Goal: Task Accomplishment & Management: Manage account settings

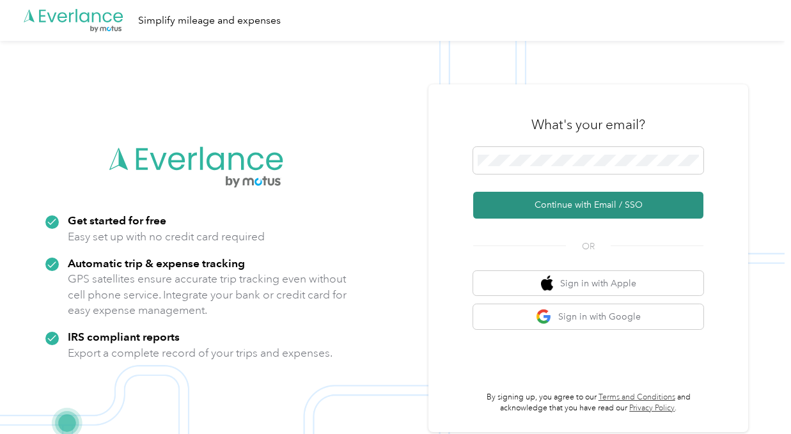
click at [580, 205] on button "Continue with Email / SSO" at bounding box center [588, 205] width 230 height 27
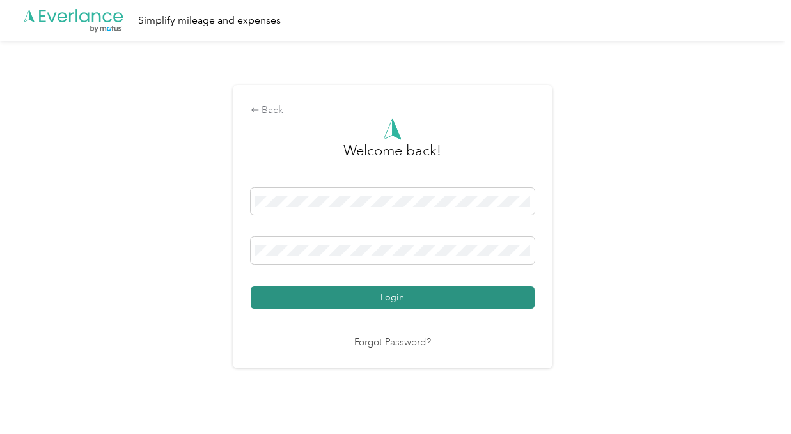
click at [378, 297] on button "Login" at bounding box center [393, 297] width 284 height 22
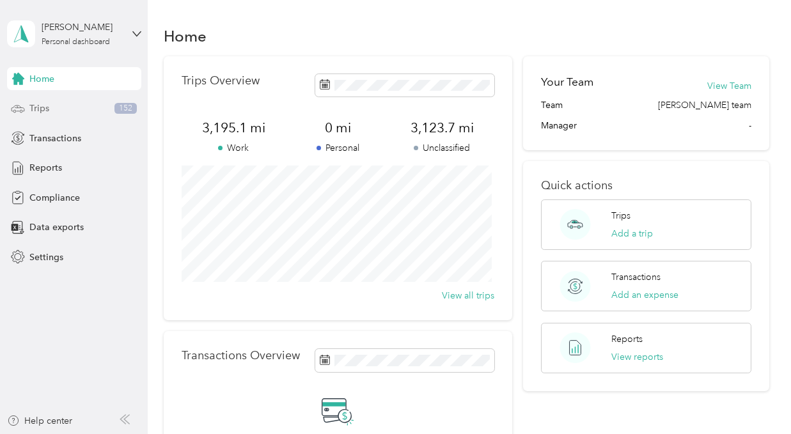
click at [81, 111] on div "Trips 152" at bounding box center [74, 108] width 134 height 23
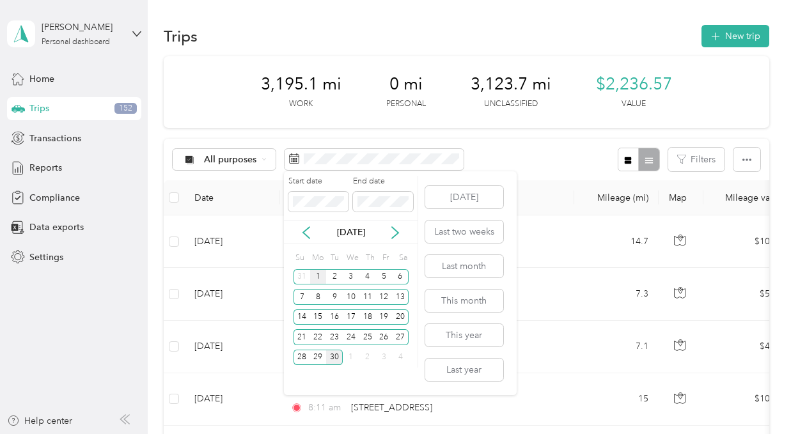
click at [317, 277] on div "1" at bounding box center [318, 277] width 17 height 16
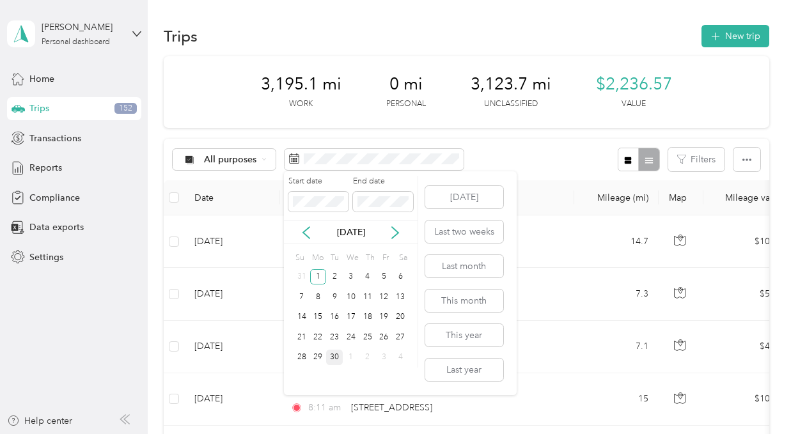
click at [335, 356] on div "30" at bounding box center [334, 358] width 17 height 16
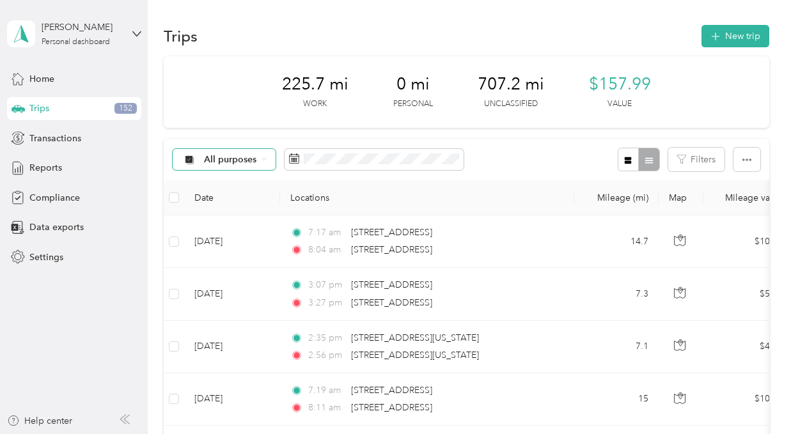
click at [246, 159] on span "All purposes" at bounding box center [230, 159] width 53 height 9
click at [236, 203] on span "Unclassified" at bounding box center [236, 204] width 62 height 13
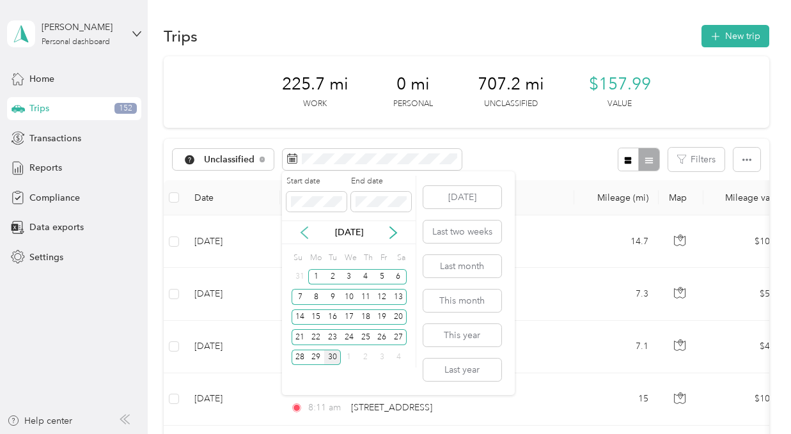
click at [307, 235] on icon at bounding box center [304, 232] width 13 height 13
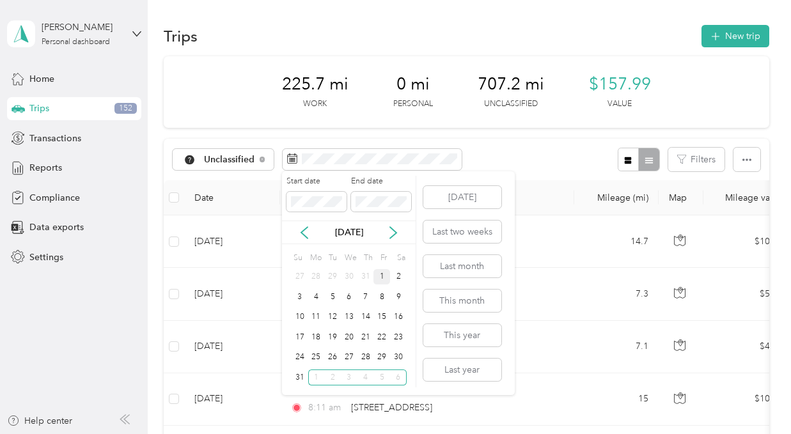
click at [382, 275] on div "1" at bounding box center [381, 277] width 17 height 16
click at [389, 228] on icon at bounding box center [393, 232] width 13 height 13
click at [336, 356] on div "30" at bounding box center [332, 358] width 17 height 16
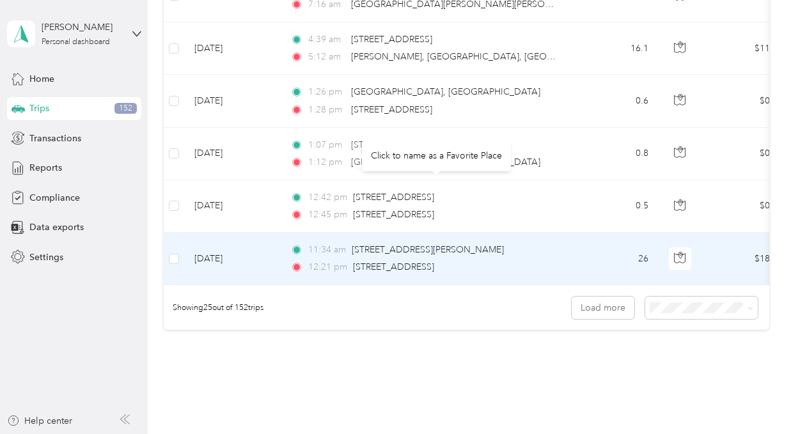
scroll to position [1327, 0]
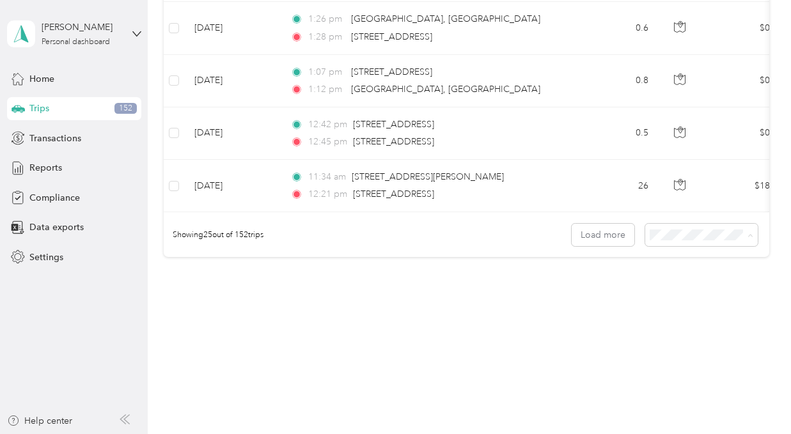
click at [691, 306] on span "100 per load" at bounding box center [677, 303] width 52 height 11
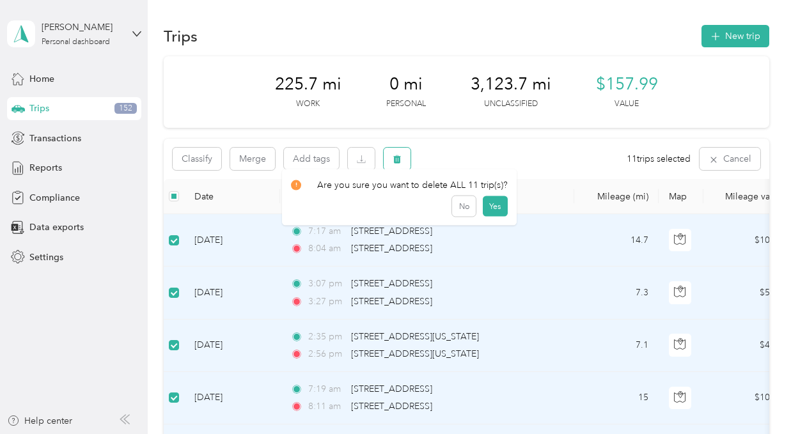
click at [395, 157] on icon "button" at bounding box center [397, 159] width 8 height 8
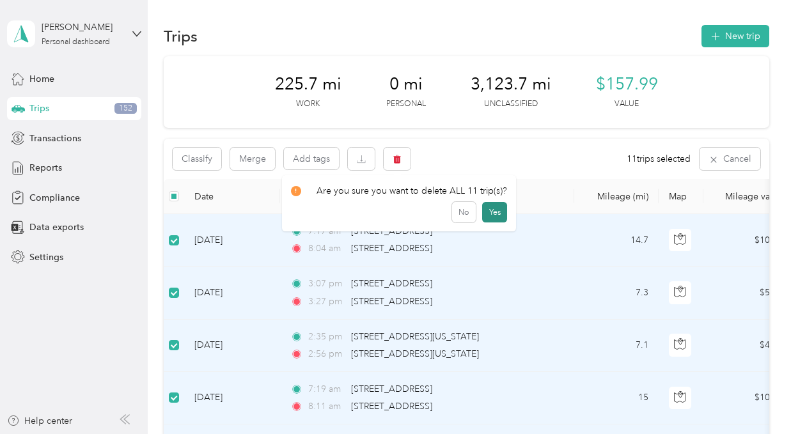
click at [493, 210] on button "Yes" at bounding box center [494, 212] width 25 height 20
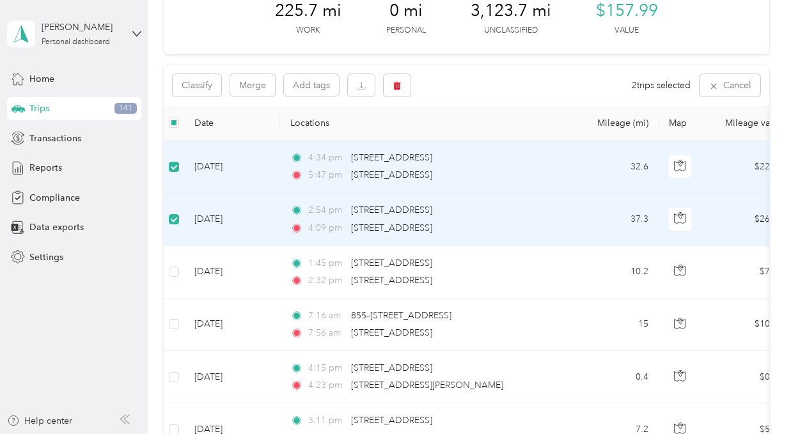
scroll to position [78, 0]
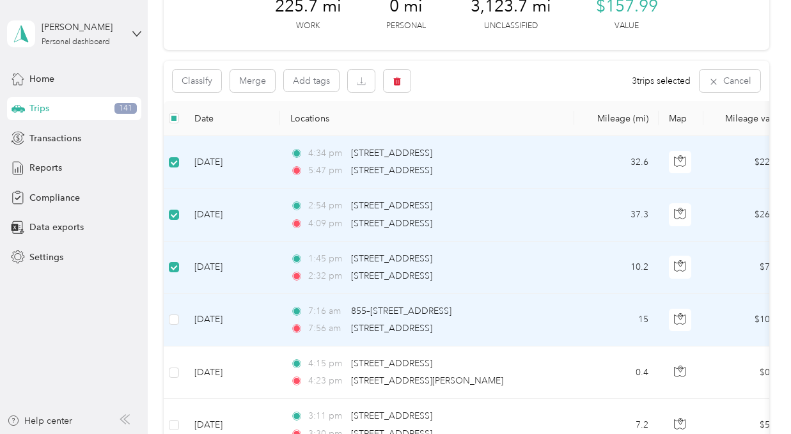
click at [180, 315] on td at bounding box center [174, 320] width 20 height 52
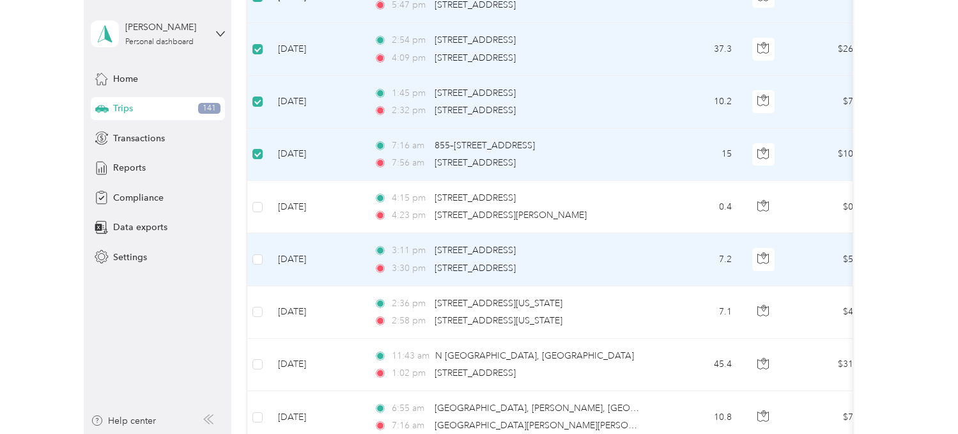
scroll to position [268, 0]
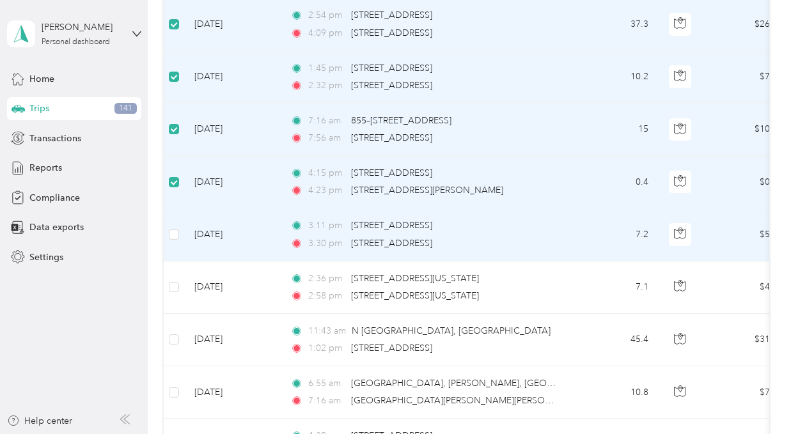
click at [502, 224] on div "3:11 pm 12644 Central Ave, Chino, CA" at bounding box center [424, 226] width 268 height 14
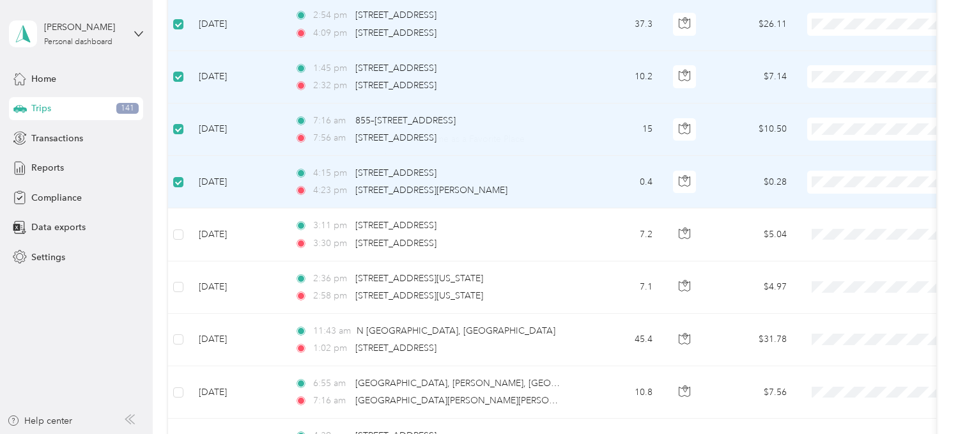
scroll to position [0, 0]
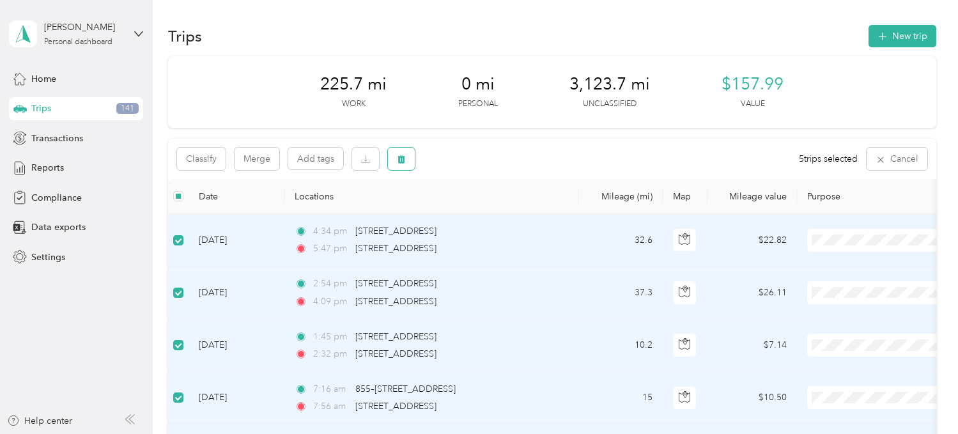
click at [397, 160] on icon "button" at bounding box center [401, 159] width 9 height 9
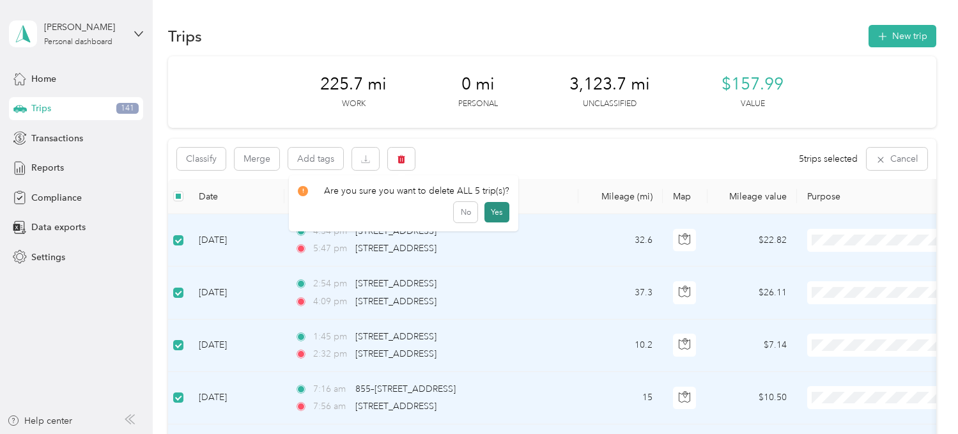
click at [496, 211] on button "Yes" at bounding box center [497, 212] width 25 height 20
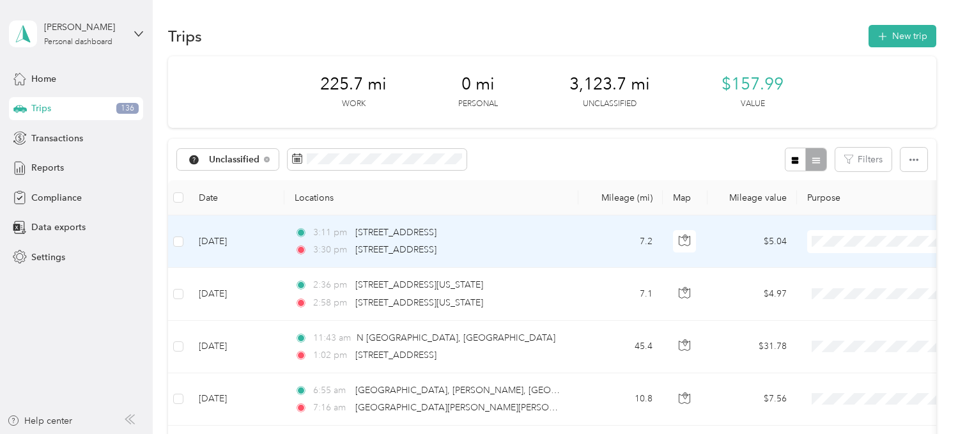
click at [517, 228] on div "3:11 pm 12644 Central Ave, Chino, CA" at bounding box center [429, 233] width 268 height 14
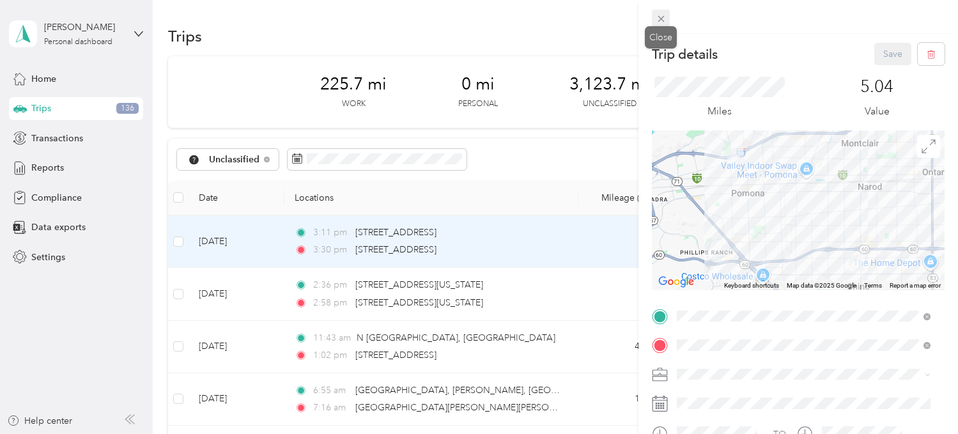
click at [657, 20] on icon at bounding box center [661, 18] width 11 height 11
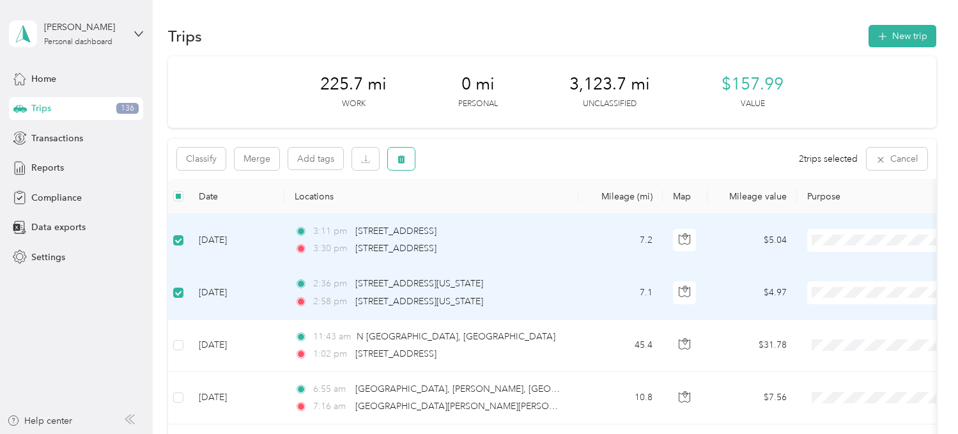
click at [403, 160] on icon "button" at bounding box center [402, 159] width 8 height 8
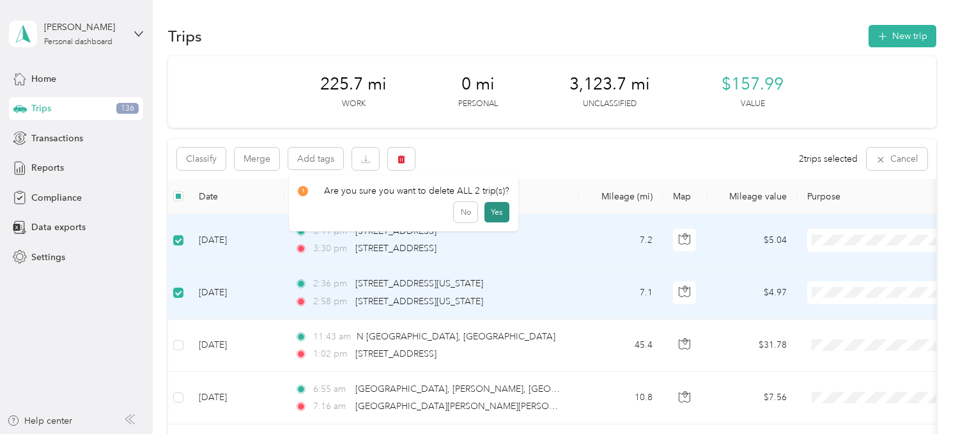
click at [489, 208] on button "Yes" at bounding box center [497, 212] width 25 height 20
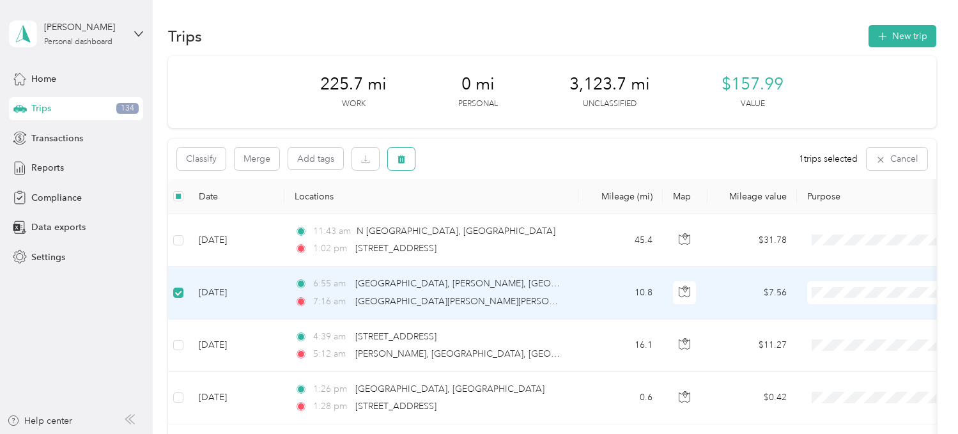
click at [402, 153] on span "button" at bounding box center [401, 158] width 9 height 11
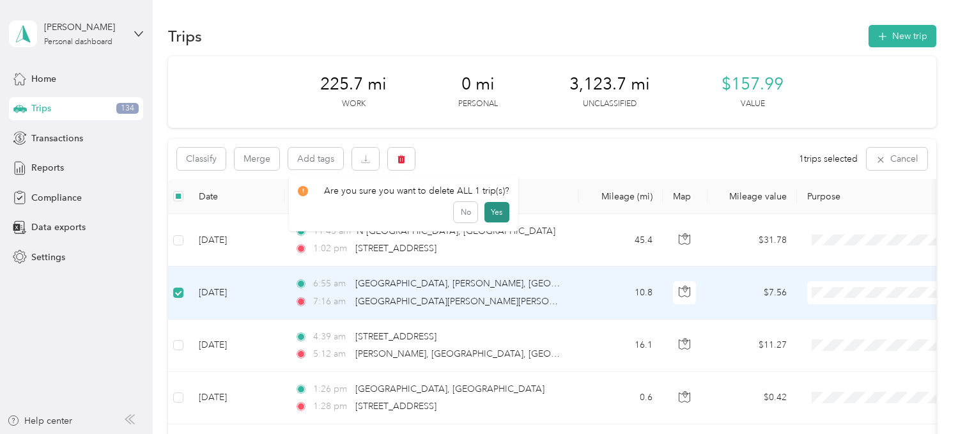
click at [495, 208] on button "Yes" at bounding box center [497, 212] width 25 height 20
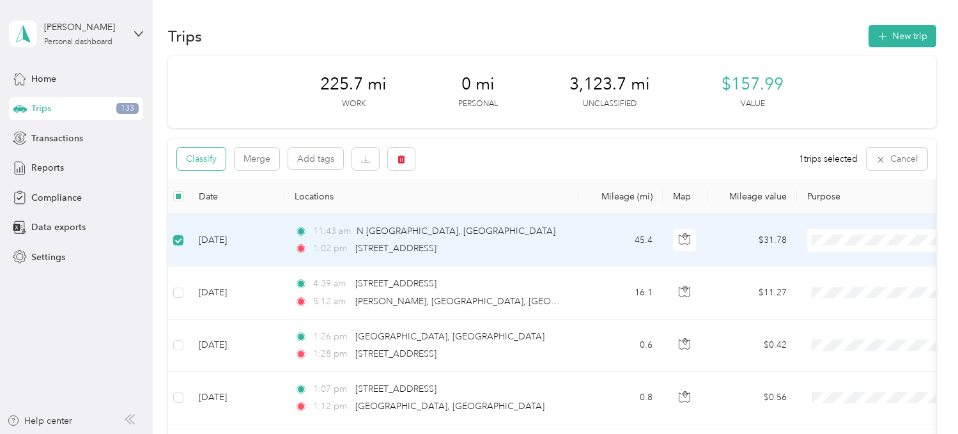
click at [195, 158] on button "Classify" at bounding box center [201, 159] width 49 height 22
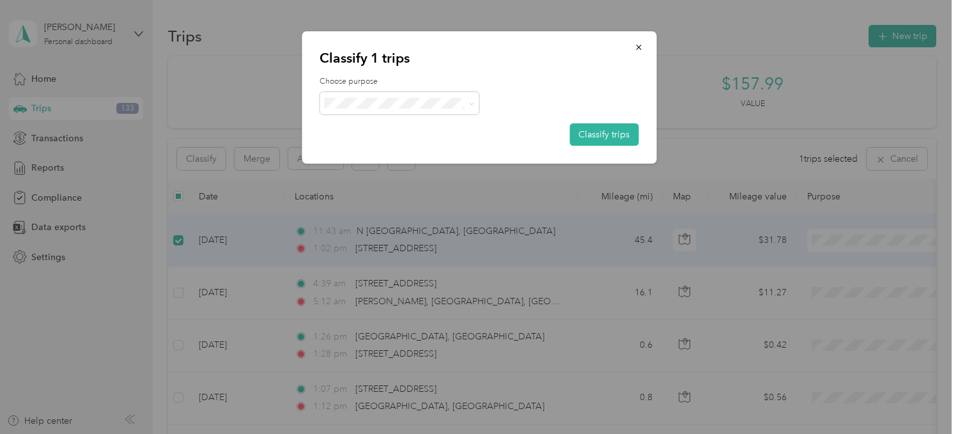
click at [370, 123] on span "Sales Call" at bounding box center [411, 124] width 119 height 13
click at [608, 136] on button "Classify trips" at bounding box center [604, 134] width 69 height 22
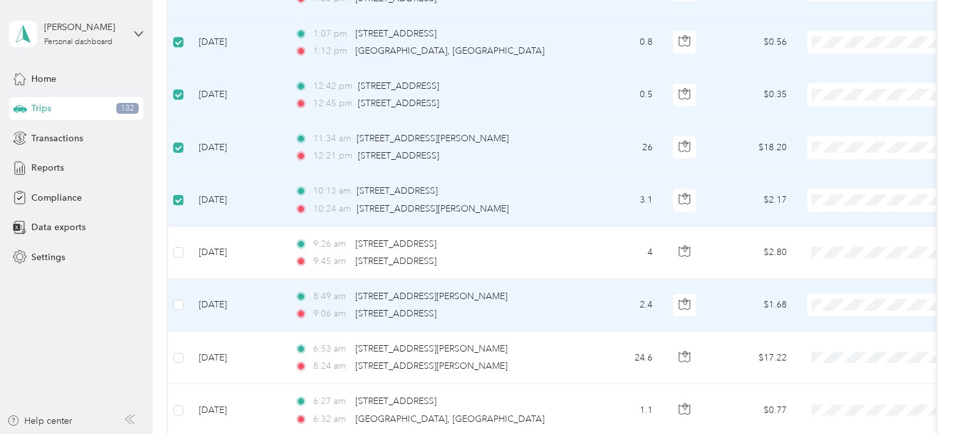
scroll to position [306, 0]
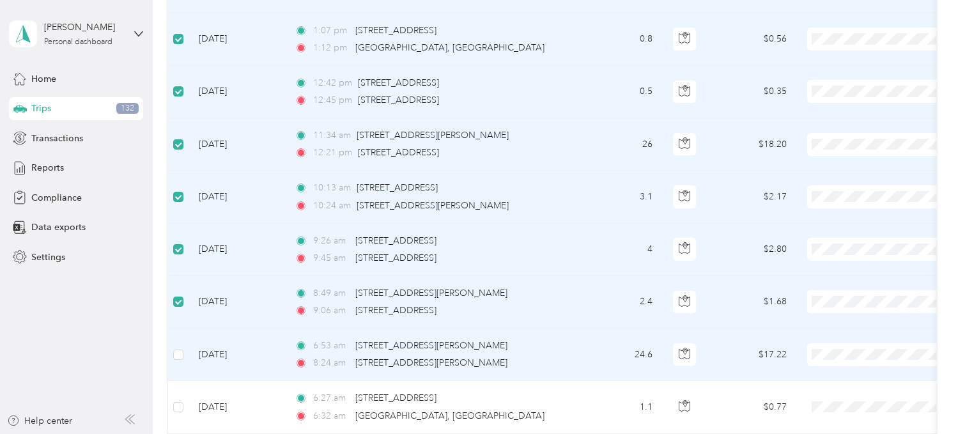
click at [178, 346] on td at bounding box center [178, 355] width 20 height 52
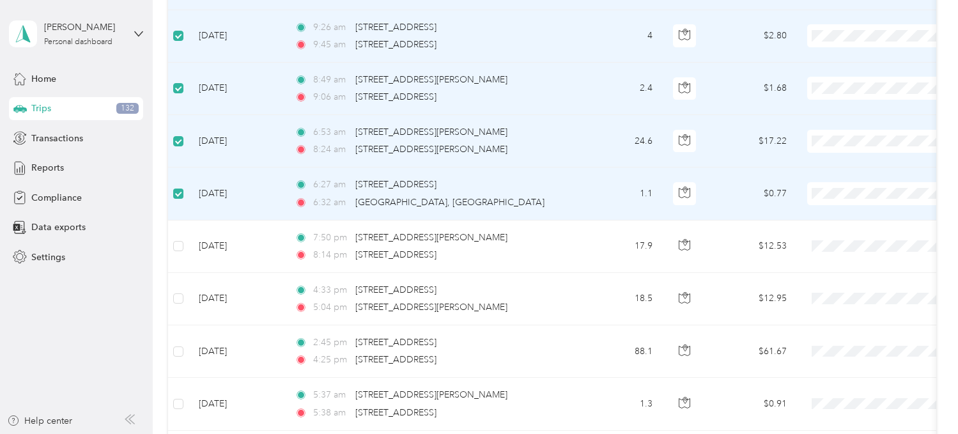
scroll to position [520, 0]
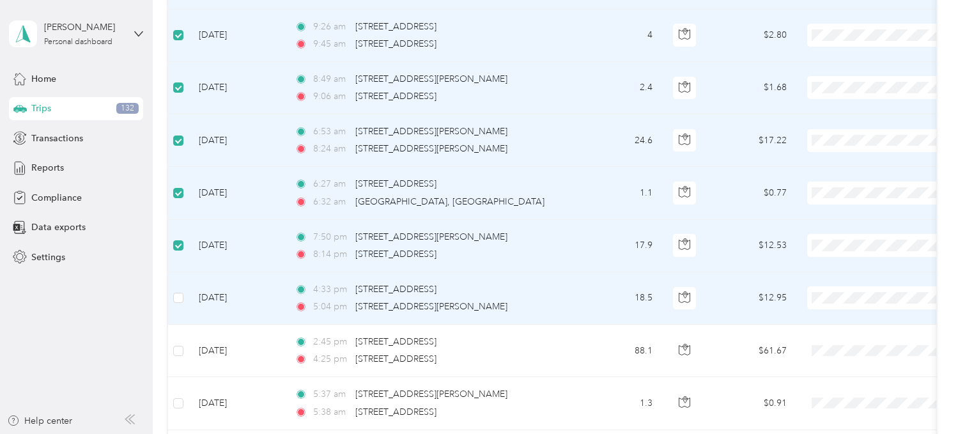
click at [185, 292] on td at bounding box center [178, 298] width 20 height 52
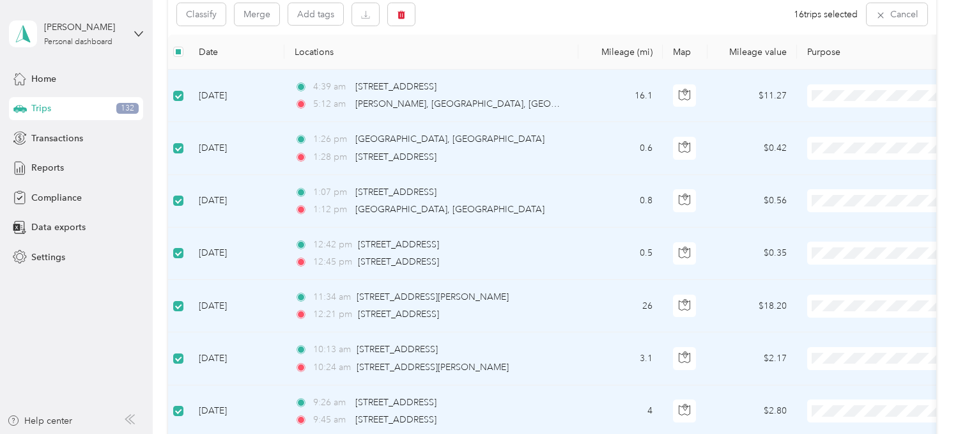
scroll to position [0, 0]
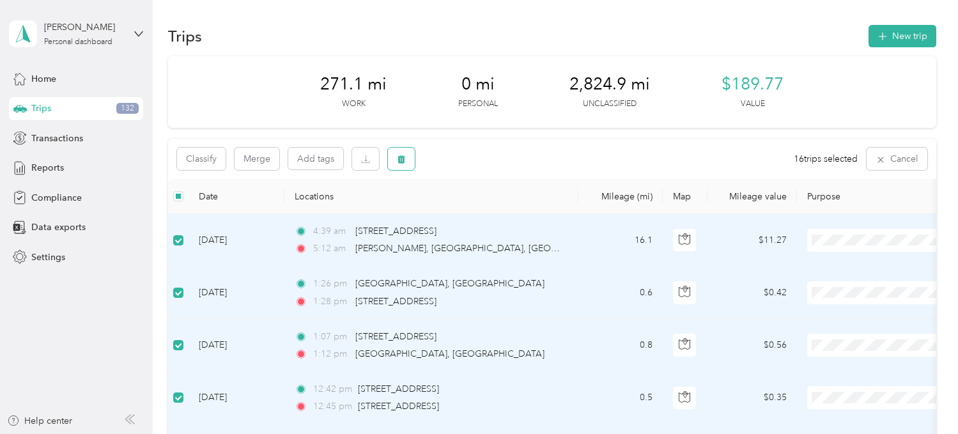
click at [398, 155] on icon "button" at bounding box center [401, 159] width 9 height 9
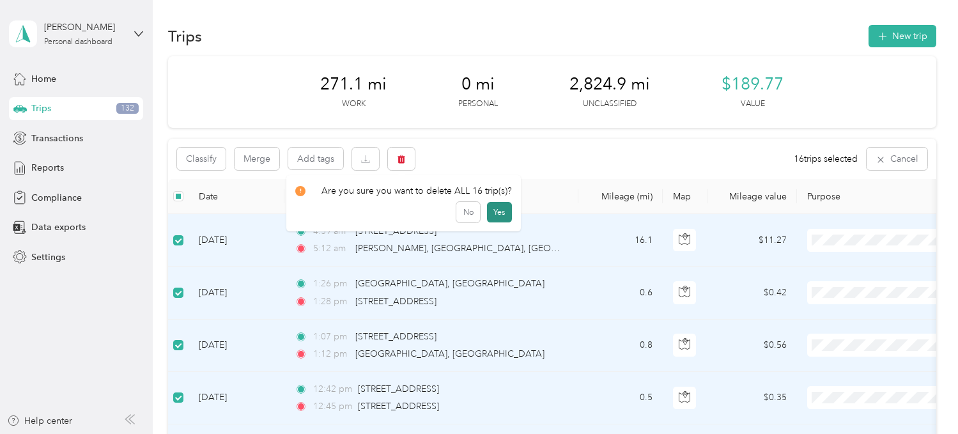
click at [492, 207] on button "Yes" at bounding box center [499, 212] width 25 height 20
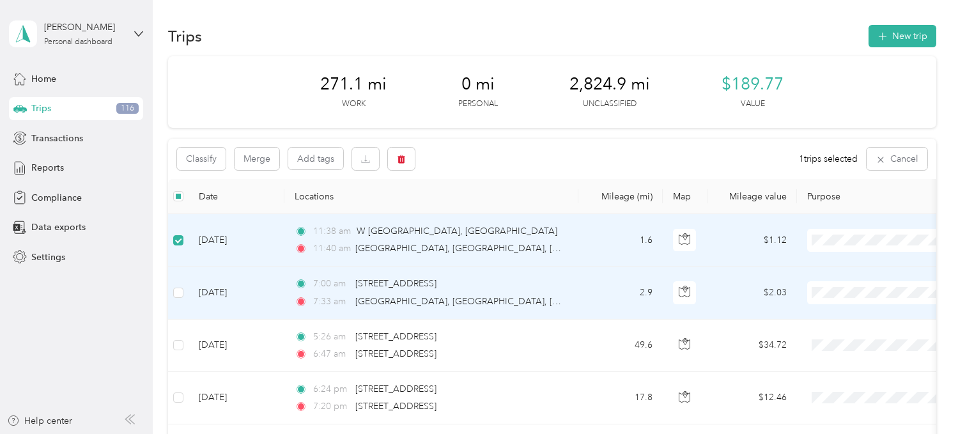
click at [183, 289] on td at bounding box center [178, 293] width 20 height 52
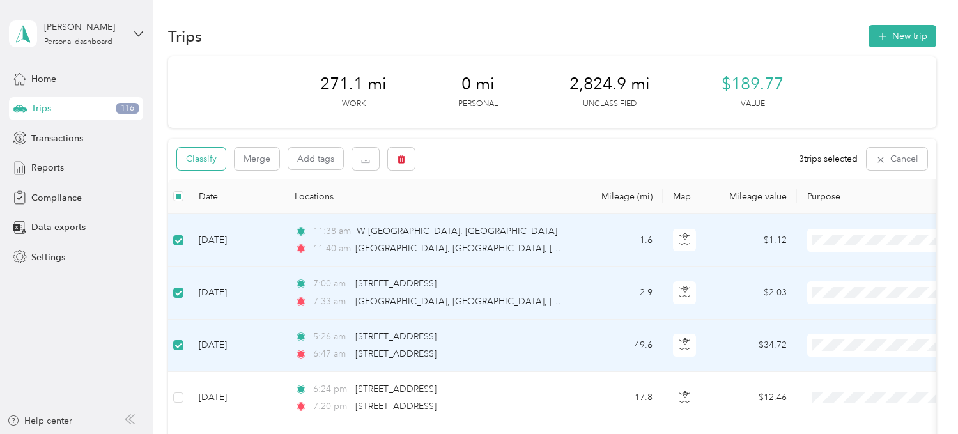
click at [214, 165] on button "Classify" at bounding box center [201, 159] width 49 height 22
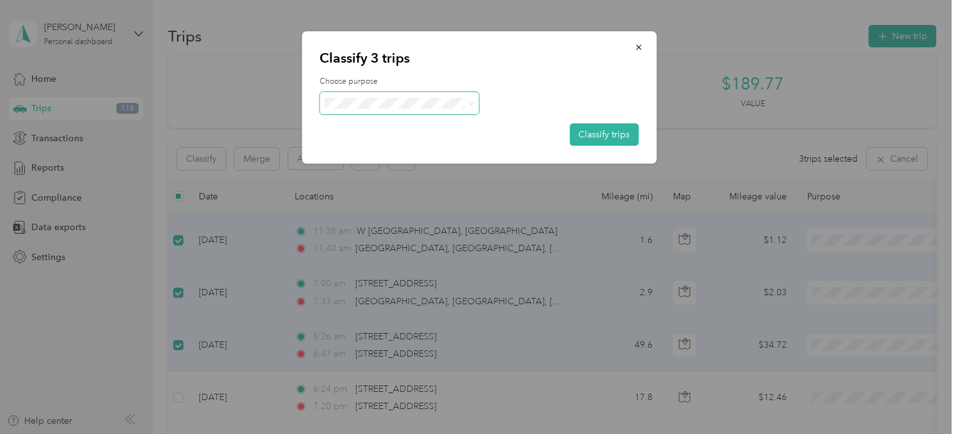
click at [435, 112] on span at bounding box center [400, 103] width 160 height 22
click at [416, 125] on span "Sales Call" at bounding box center [411, 126] width 119 height 13
click at [587, 131] on button "Classify trips" at bounding box center [604, 134] width 69 height 22
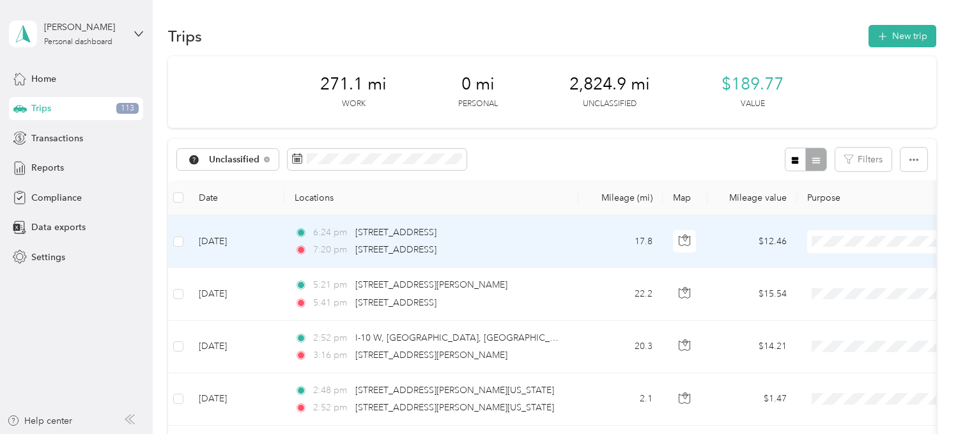
click at [586, 241] on td "17.8" at bounding box center [621, 241] width 84 height 52
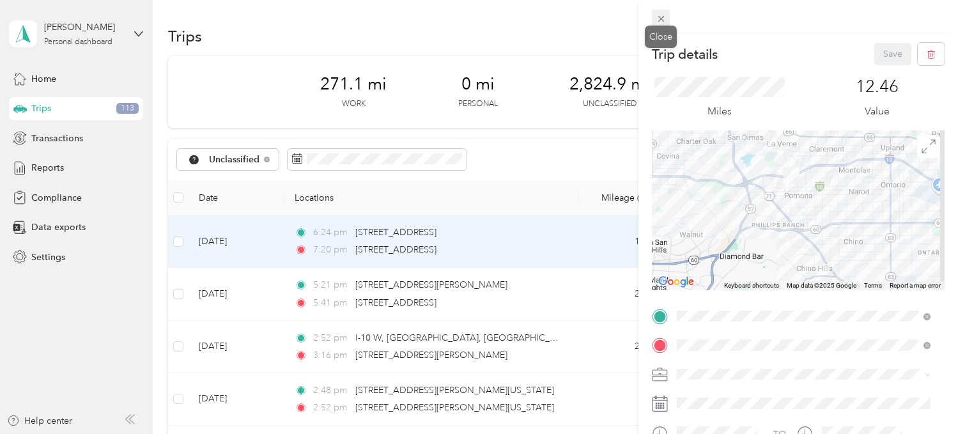
click at [659, 16] on icon at bounding box center [661, 18] width 11 height 11
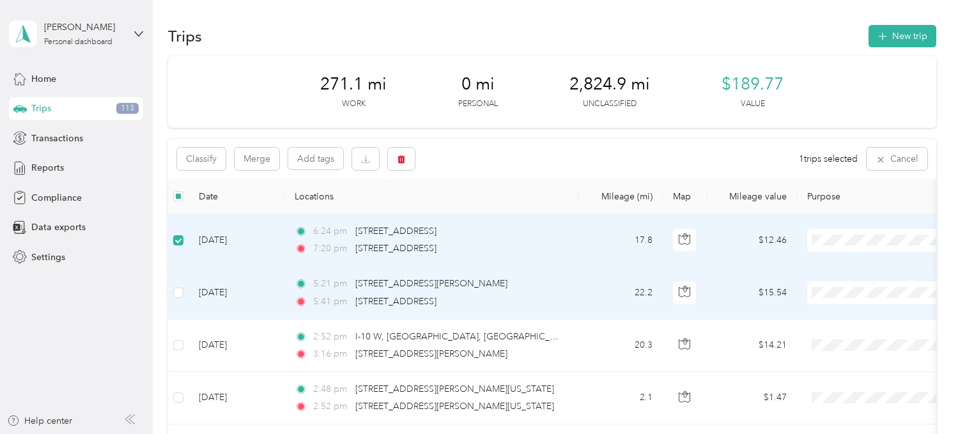
click at [551, 293] on div "5:21 pm 5682–5698 N Charlotte Ave, North San Gabriel, San Gabriel, CA 5:41 pm 3…" at bounding box center [429, 292] width 268 height 31
click at [226, 303] on td "Sep 1, 2025" at bounding box center [237, 293] width 96 height 52
click at [561, 295] on div "5:41 pm 380 Kenoak Dr, Hacienda Park, Pomona, CA" at bounding box center [429, 302] width 268 height 14
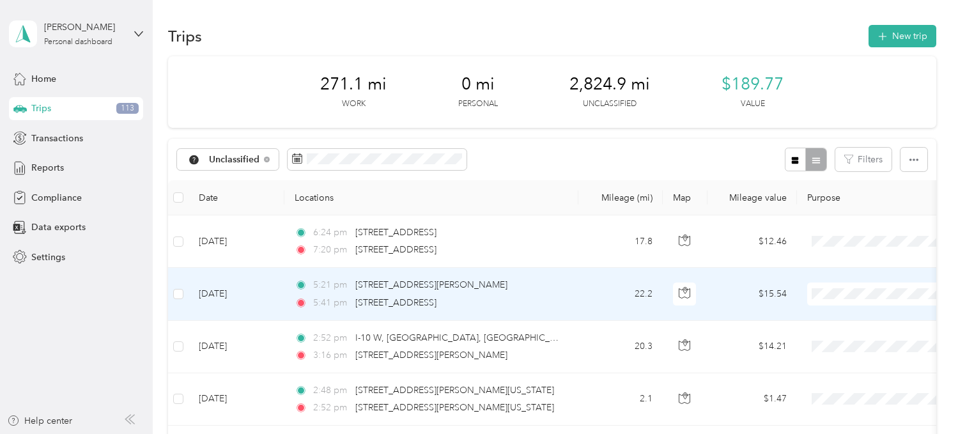
click at [552, 296] on div "5:41 pm 380 Kenoak Dr, Hacienda Park, Pomona, CA" at bounding box center [429, 303] width 268 height 14
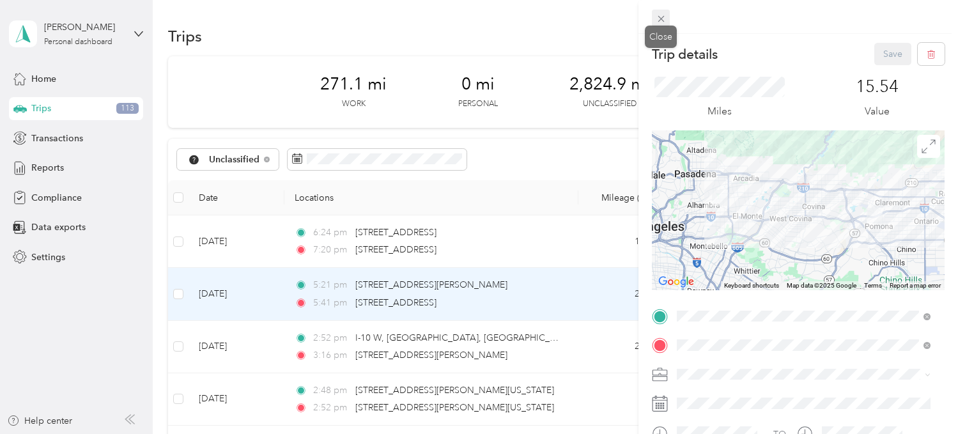
click at [660, 18] on icon at bounding box center [661, 18] width 11 height 11
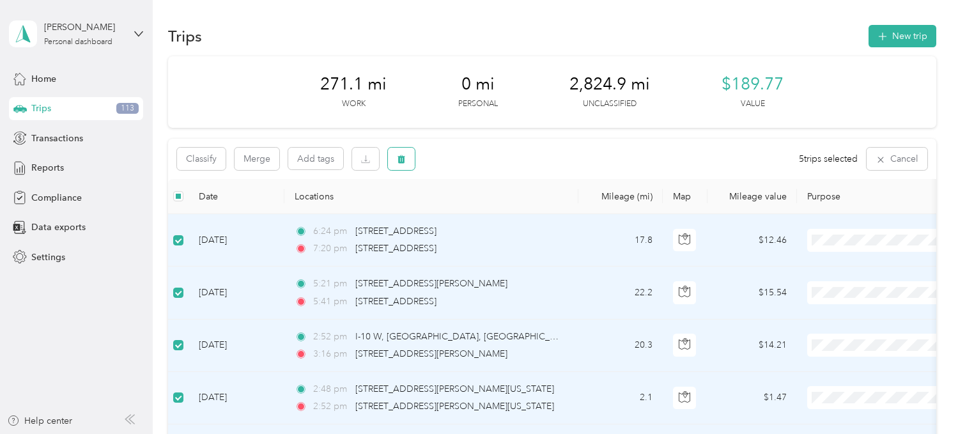
click at [401, 155] on icon "button" at bounding box center [401, 159] width 9 height 9
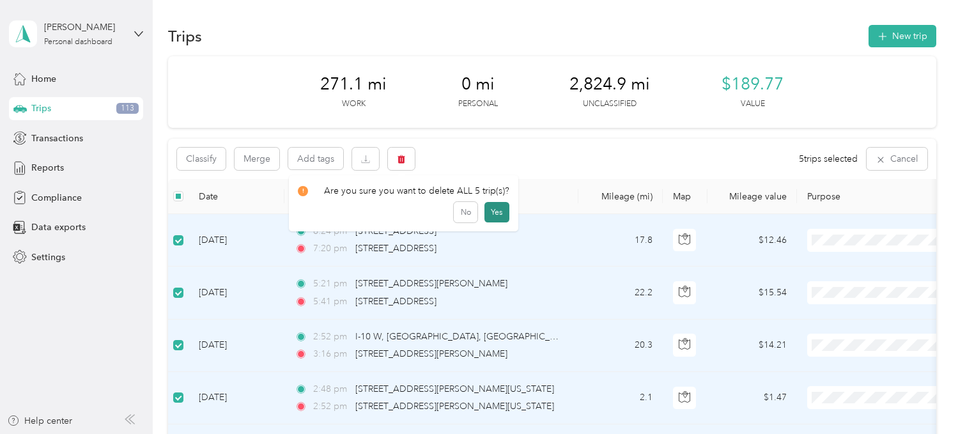
click at [494, 210] on button "Yes" at bounding box center [497, 212] width 25 height 20
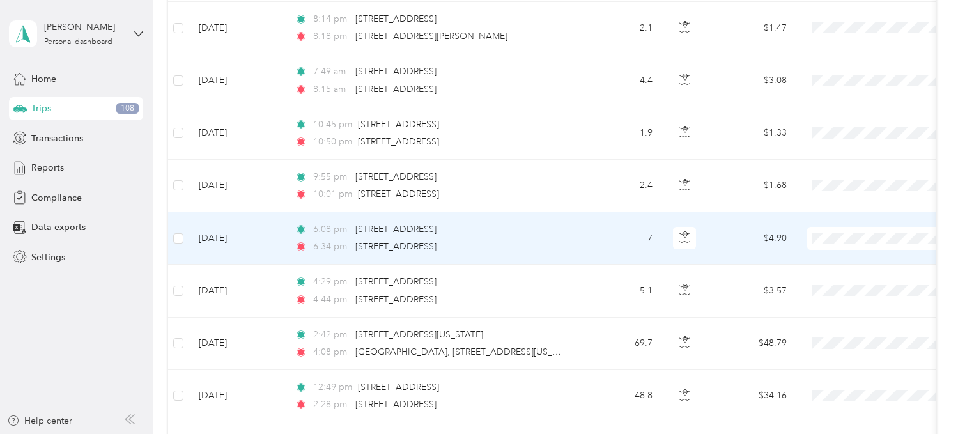
scroll to position [35, 0]
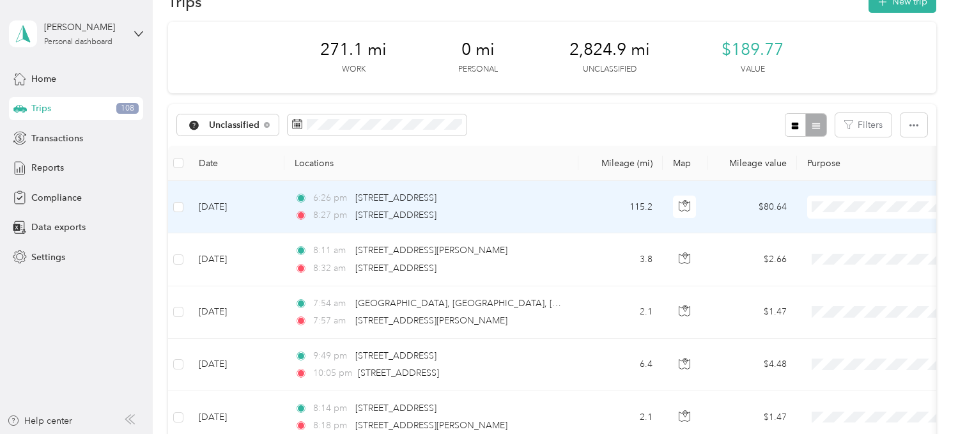
click at [582, 207] on td "115.2" at bounding box center [621, 207] width 84 height 52
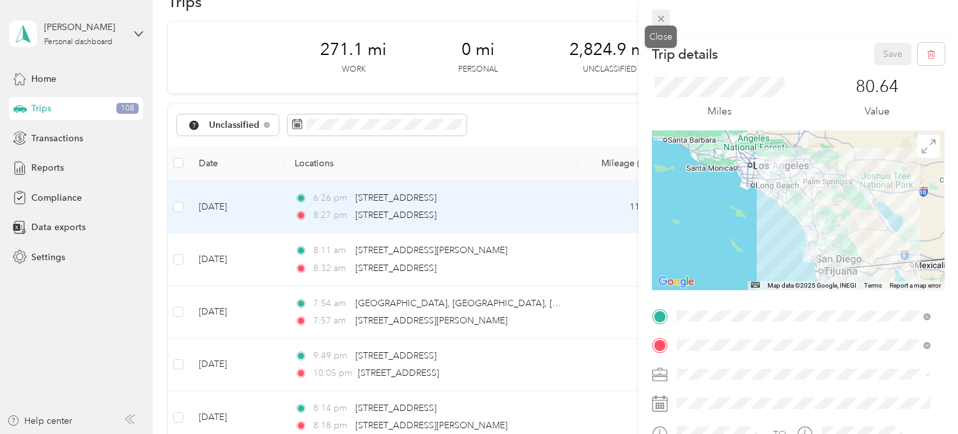
click at [663, 17] on icon at bounding box center [661, 19] width 6 height 6
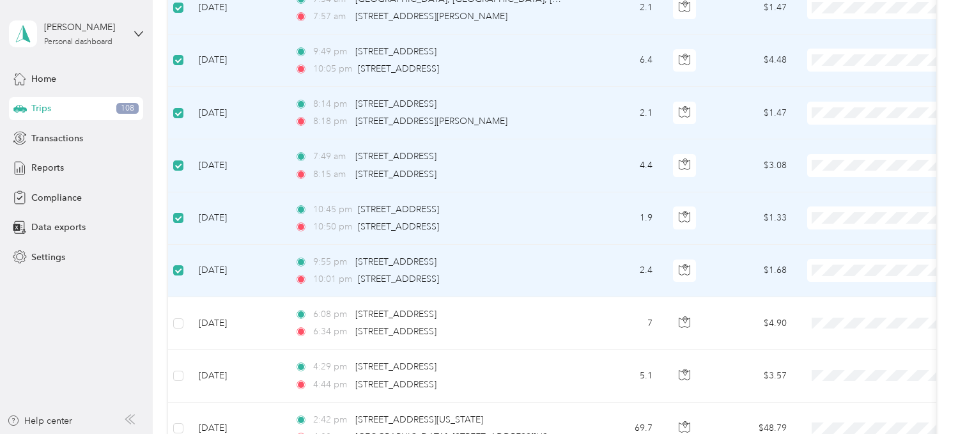
scroll to position [340, 0]
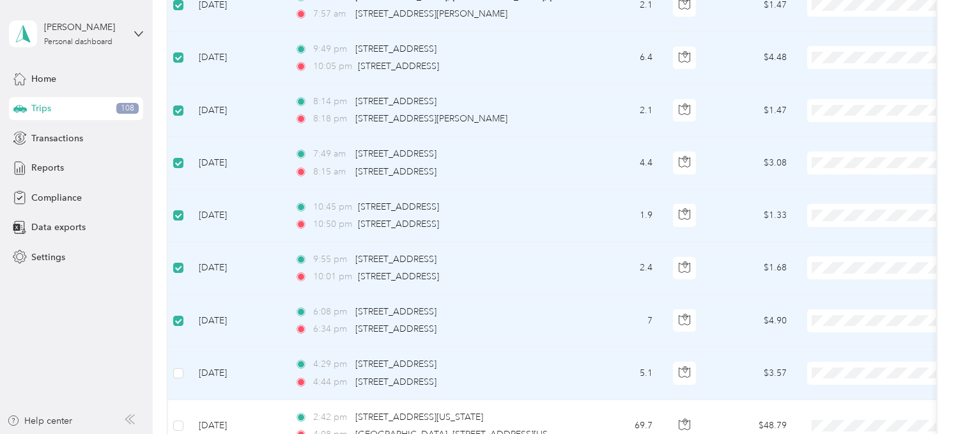
click at [186, 371] on td at bounding box center [178, 373] width 20 height 52
click at [183, 371] on td at bounding box center [178, 373] width 20 height 52
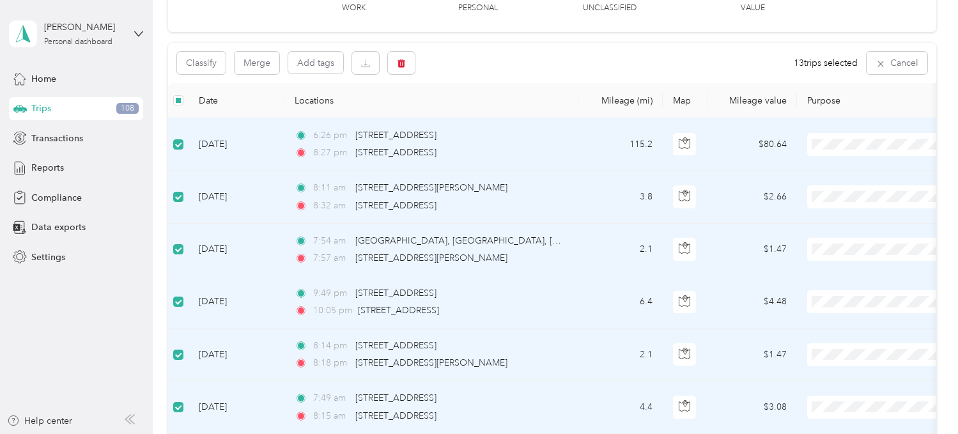
scroll to position [0, 0]
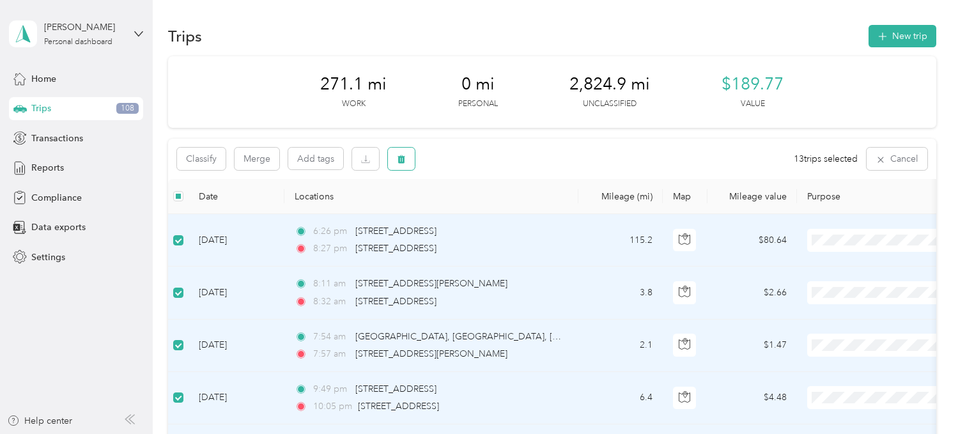
click at [402, 156] on icon "button" at bounding box center [401, 159] width 9 height 9
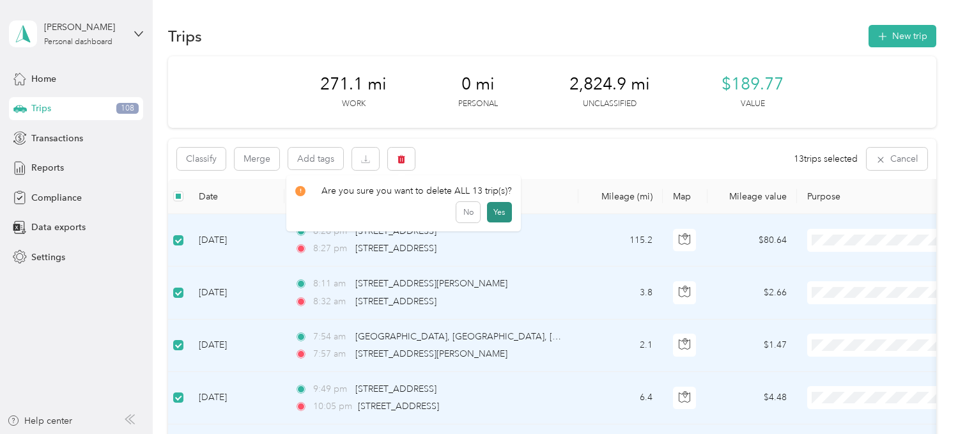
click at [497, 207] on button "Yes" at bounding box center [499, 212] width 25 height 20
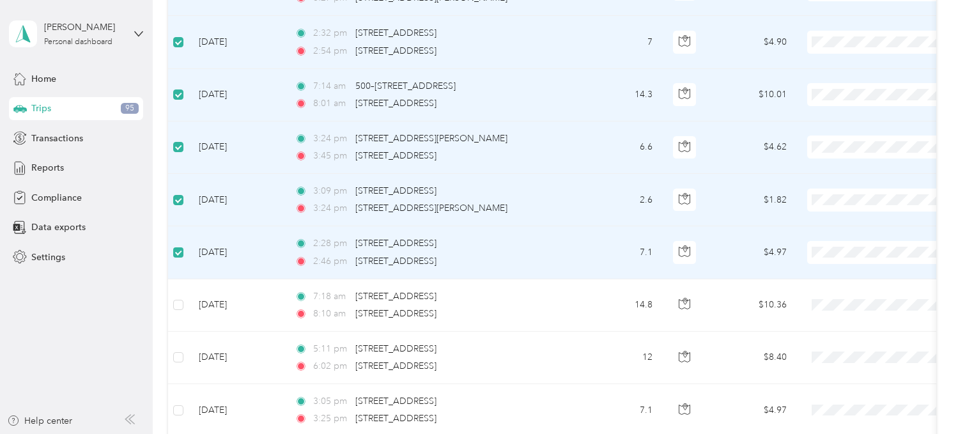
scroll to position [258, 0]
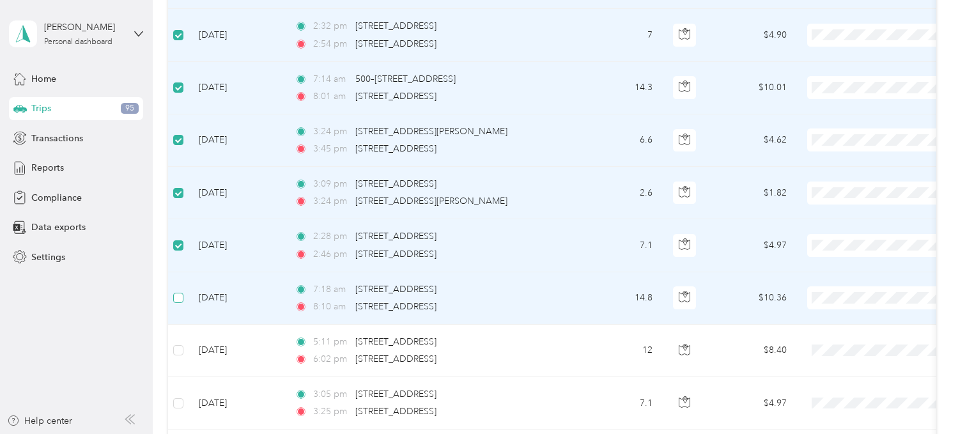
click at [177, 292] on label at bounding box center [178, 298] width 10 height 14
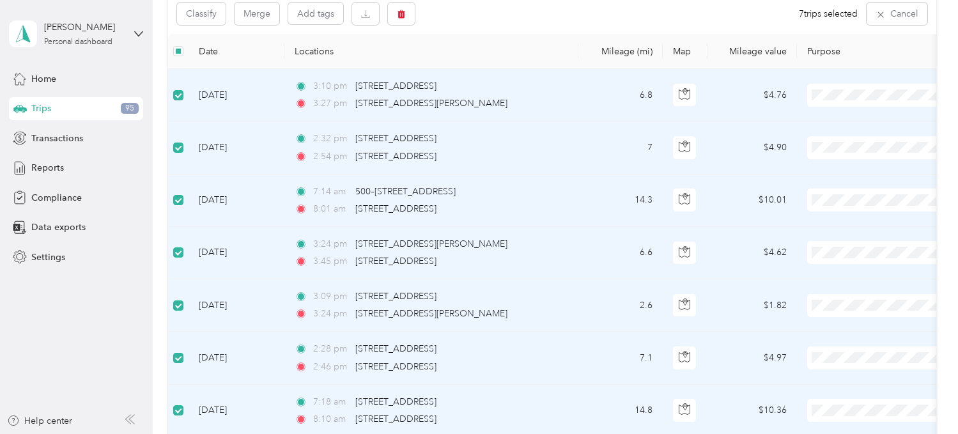
scroll to position [0, 0]
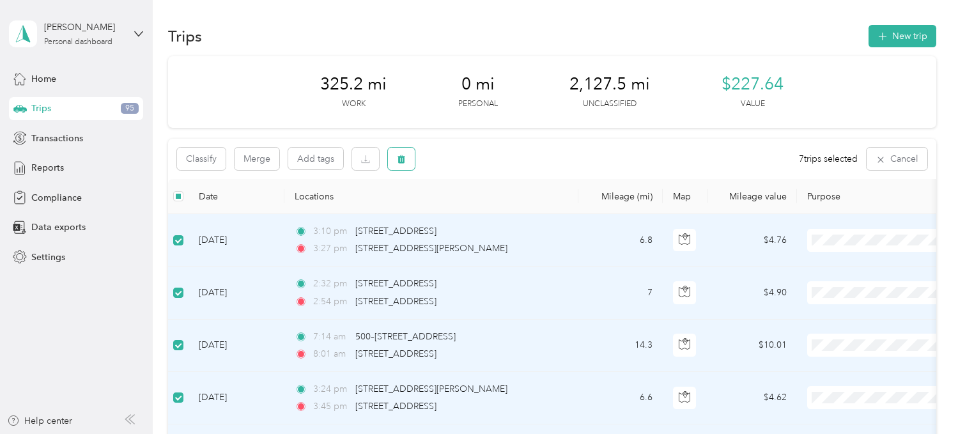
click at [401, 156] on icon "button" at bounding box center [401, 159] width 9 height 9
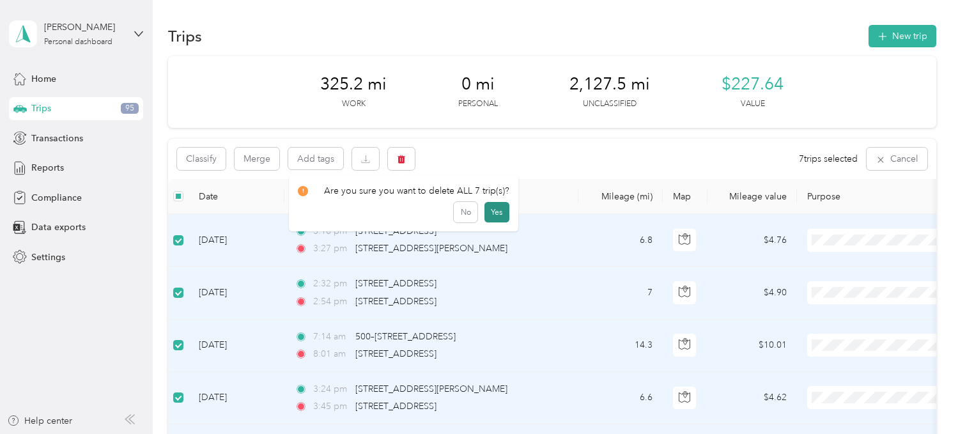
click at [489, 209] on button "Yes" at bounding box center [497, 212] width 25 height 20
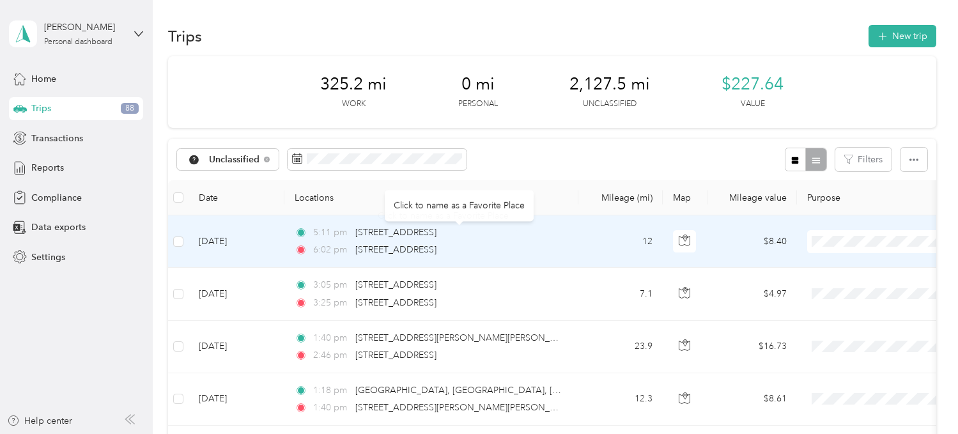
click at [437, 239] on div "[STREET_ADDRESS]" at bounding box center [395, 233] width 81 height 14
click at [577, 243] on td "5:11 pm 343–[STREET_ADDRESS] 6:02 pm [STREET_ADDRESS]" at bounding box center [431, 241] width 294 height 52
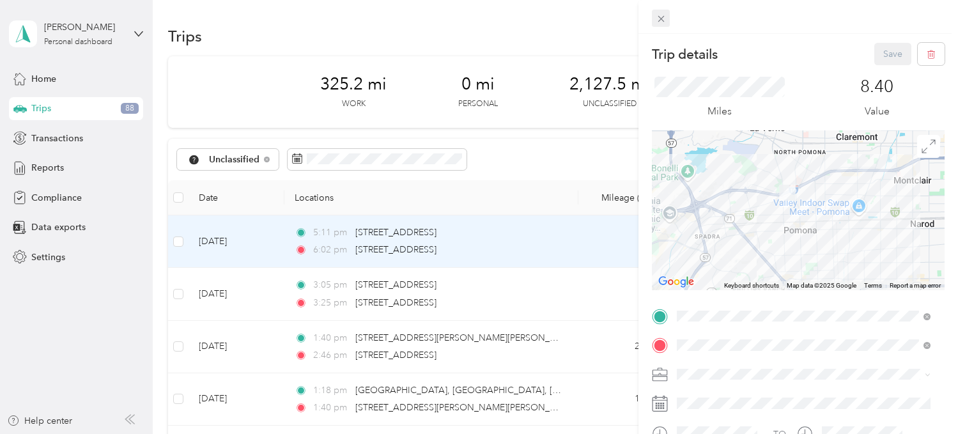
click at [664, 20] on icon at bounding box center [661, 18] width 11 height 11
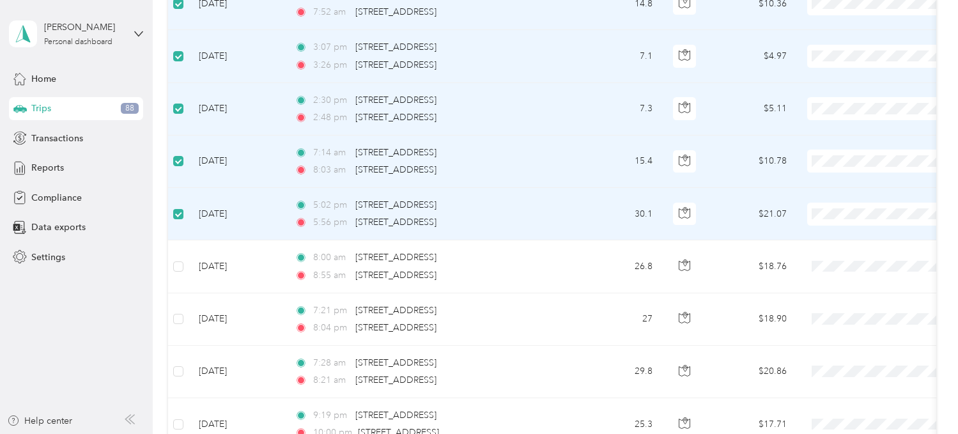
scroll to position [451, 0]
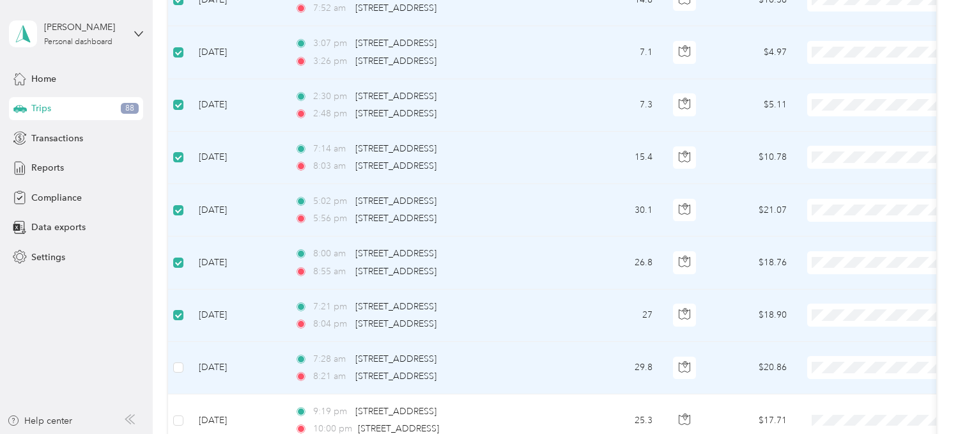
click at [185, 367] on td at bounding box center [178, 368] width 20 height 52
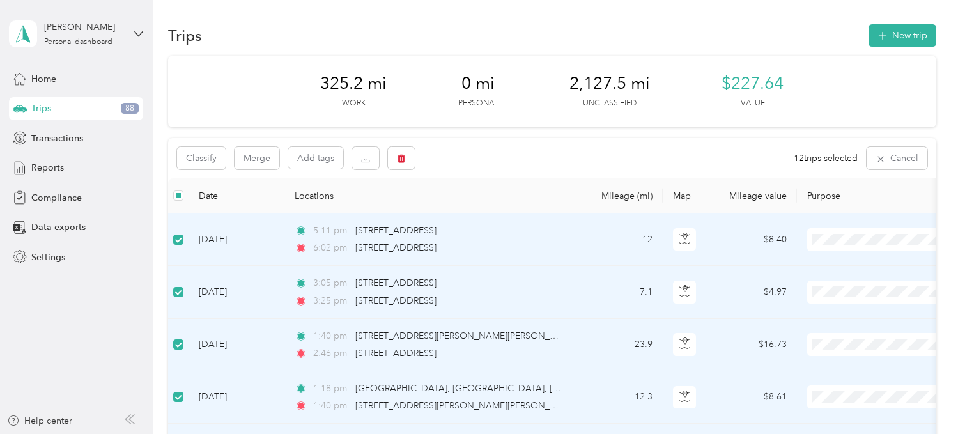
scroll to position [0, 0]
click at [399, 158] on icon "button" at bounding box center [402, 159] width 8 height 8
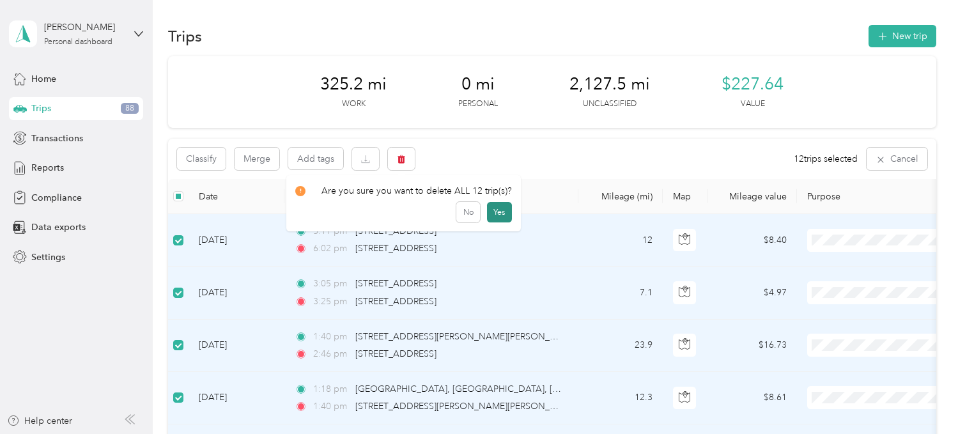
click at [495, 211] on button "Yes" at bounding box center [499, 212] width 25 height 20
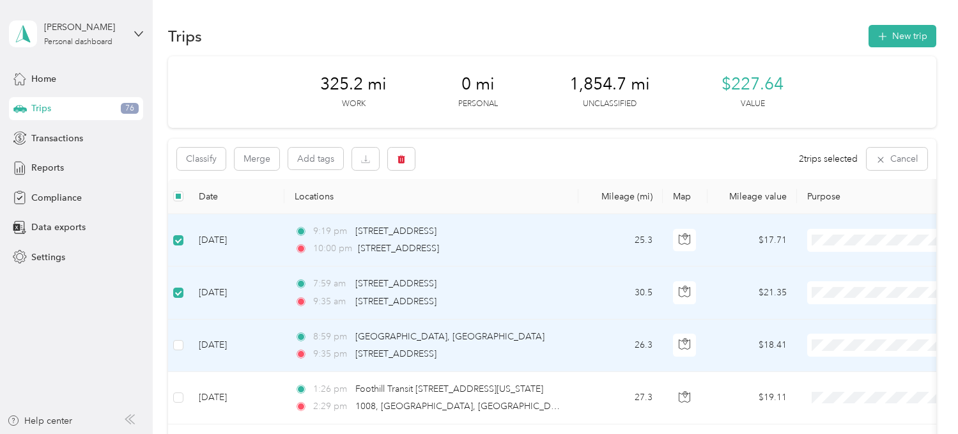
click at [184, 346] on td at bounding box center [178, 346] width 20 height 52
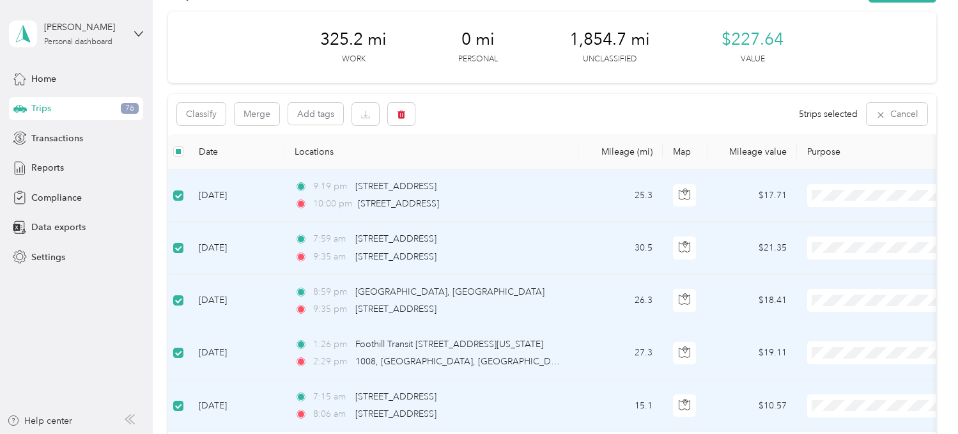
scroll to position [42, 0]
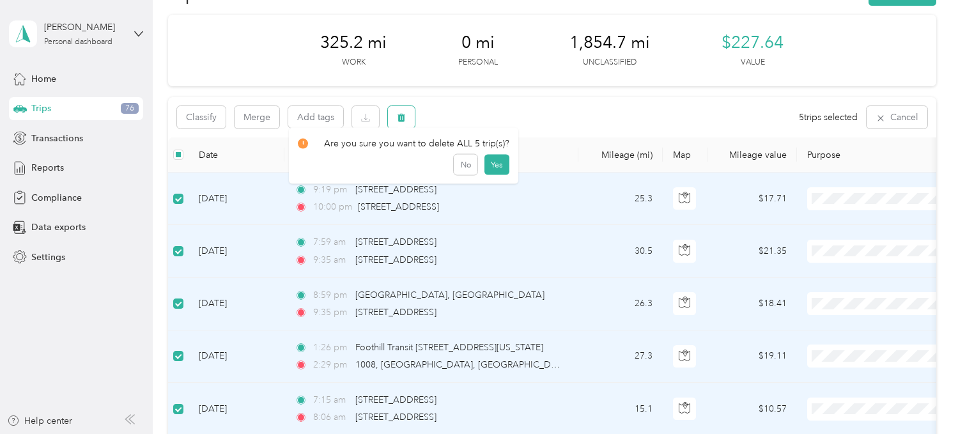
click at [400, 113] on icon "button" at bounding box center [401, 117] width 9 height 9
click at [497, 171] on button "Yes" at bounding box center [497, 170] width 25 height 20
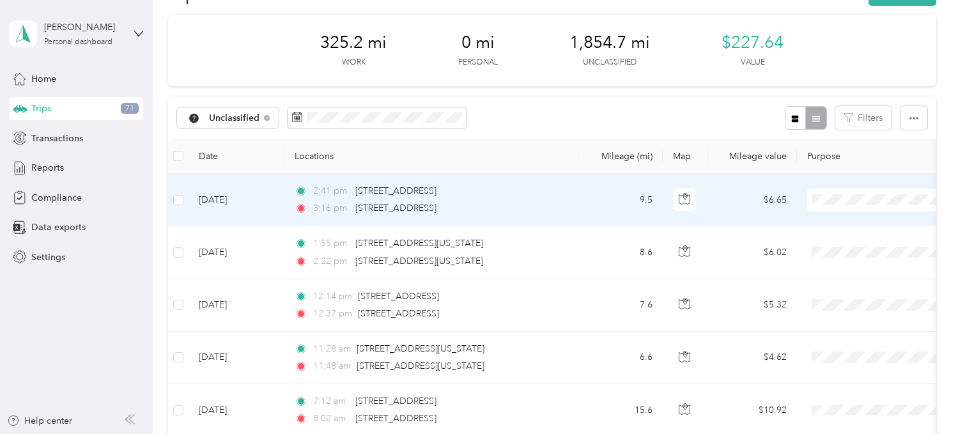
click at [575, 192] on td "2:41 pm 14010 City Center Dr, Chino Hills, CA 3:16 pm 380 Kenoak Dr, Hacienda P…" at bounding box center [431, 200] width 294 height 52
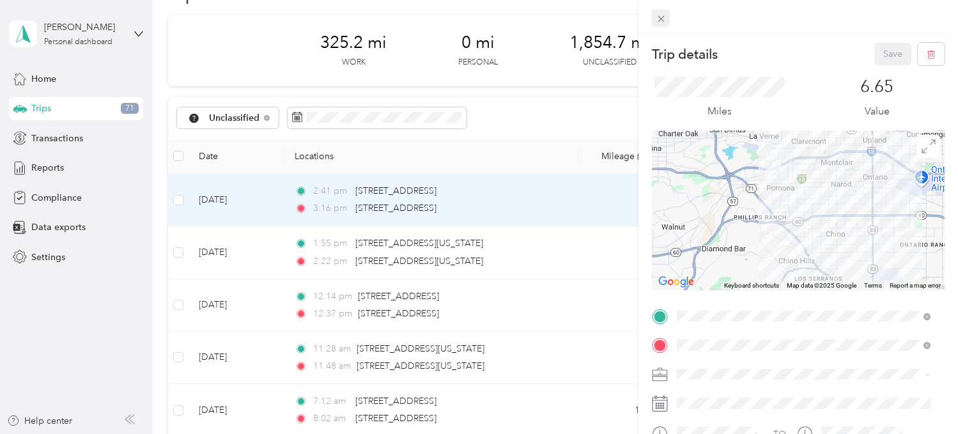
click at [667, 20] on span at bounding box center [661, 19] width 18 height 18
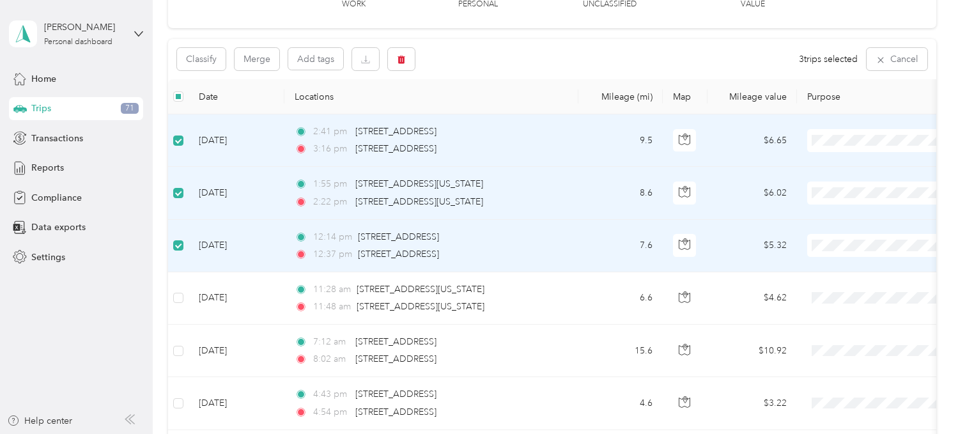
scroll to position [107, 0]
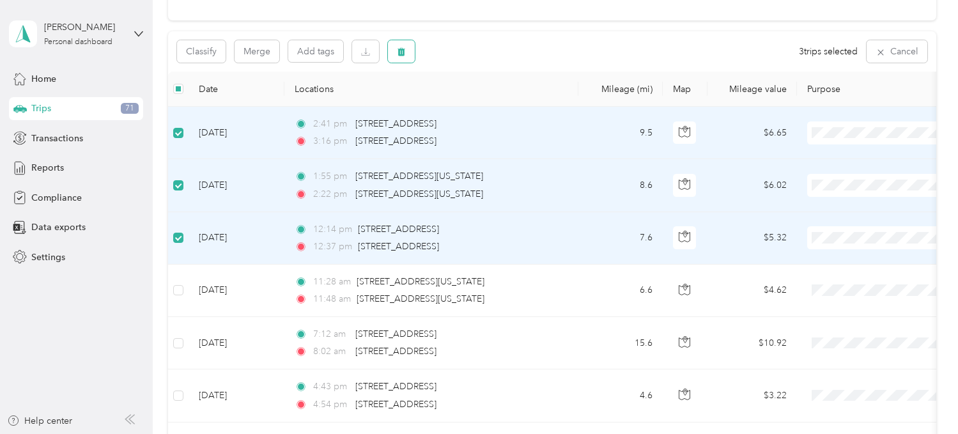
click at [398, 49] on icon "button" at bounding box center [402, 52] width 8 height 8
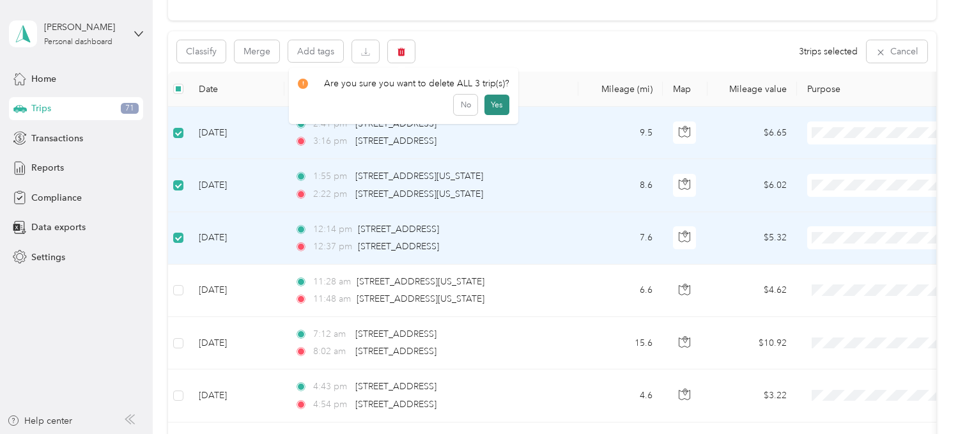
click at [486, 104] on button "Yes" at bounding box center [497, 105] width 25 height 20
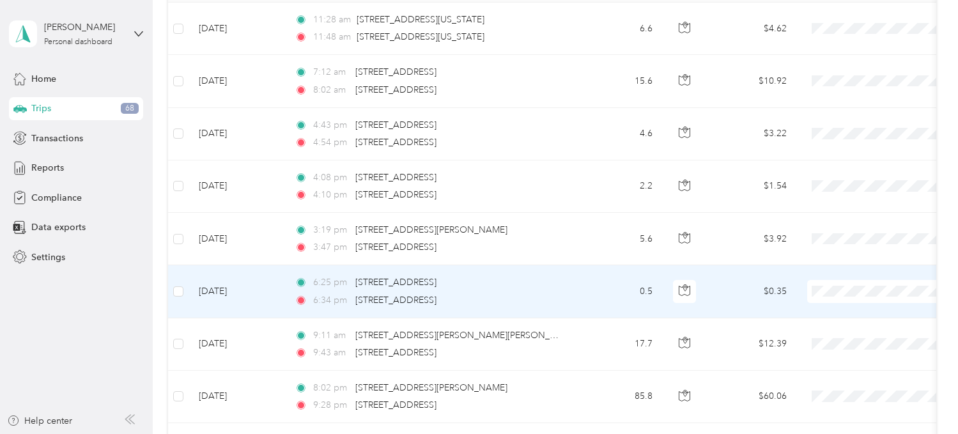
scroll to position [208, 0]
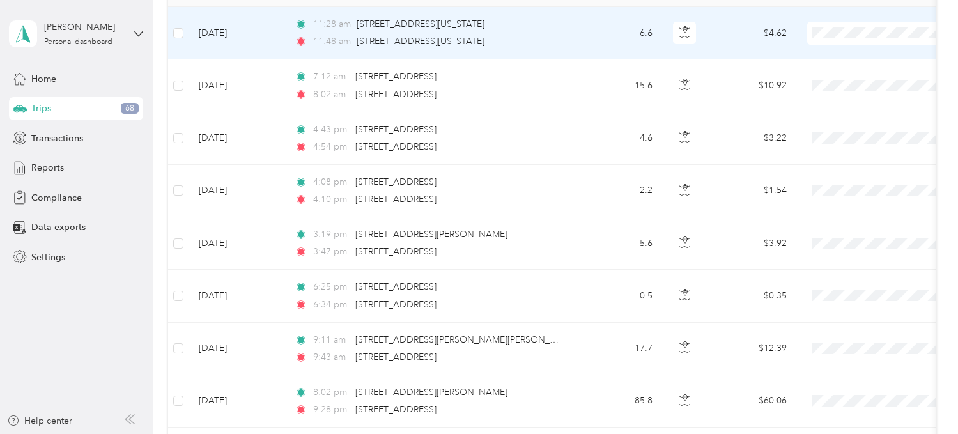
click at [591, 37] on td "6.6" at bounding box center [621, 33] width 84 height 52
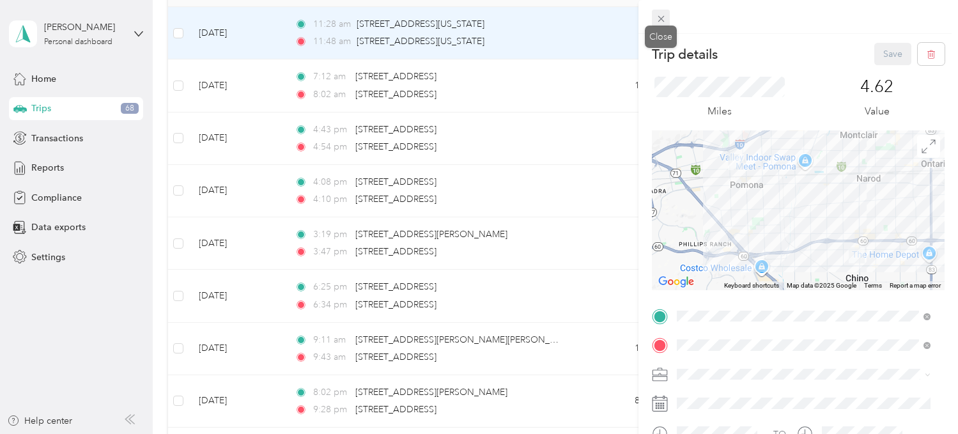
click at [663, 17] on icon at bounding box center [661, 19] width 6 height 6
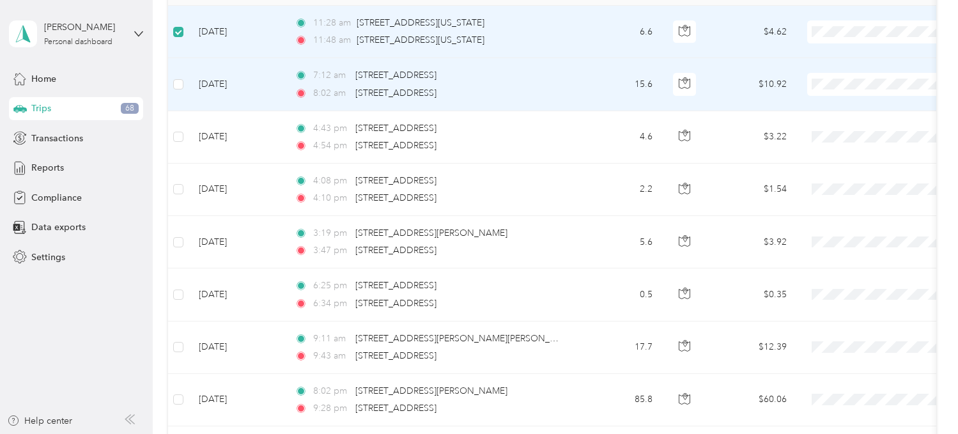
scroll to position [207, 0]
